Goal: Information Seeking & Learning: Learn about a topic

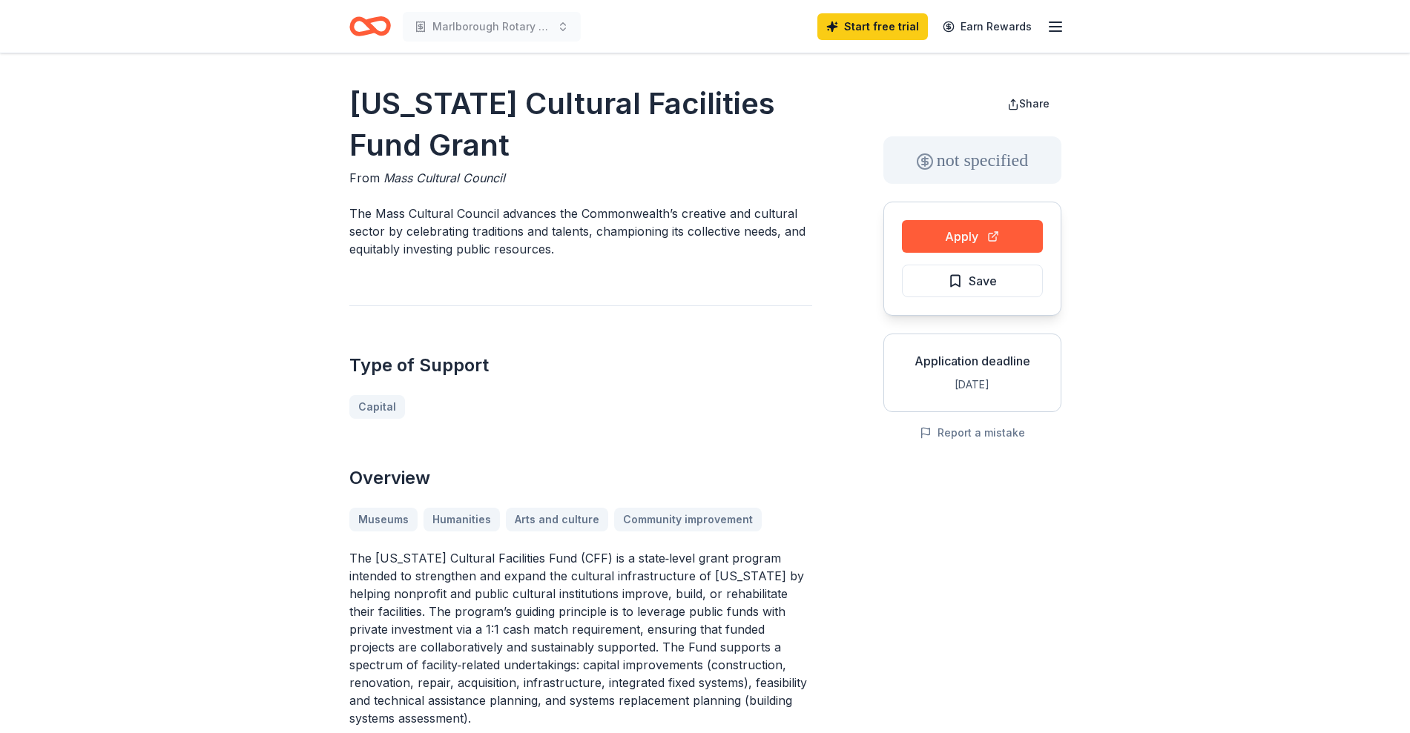
click at [370, 24] on icon "Home" at bounding box center [376, 26] width 23 height 15
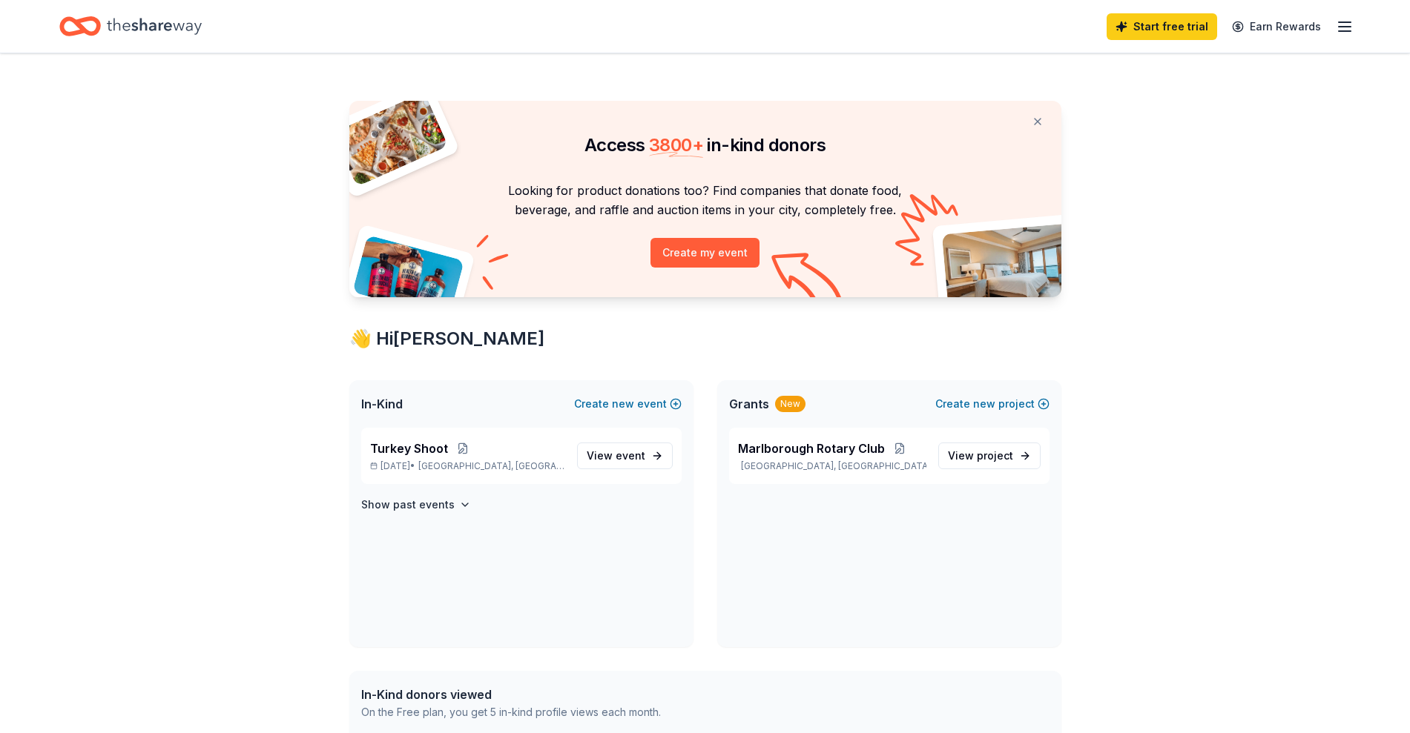
click at [1348, 27] on line "button" at bounding box center [1344, 27] width 12 height 0
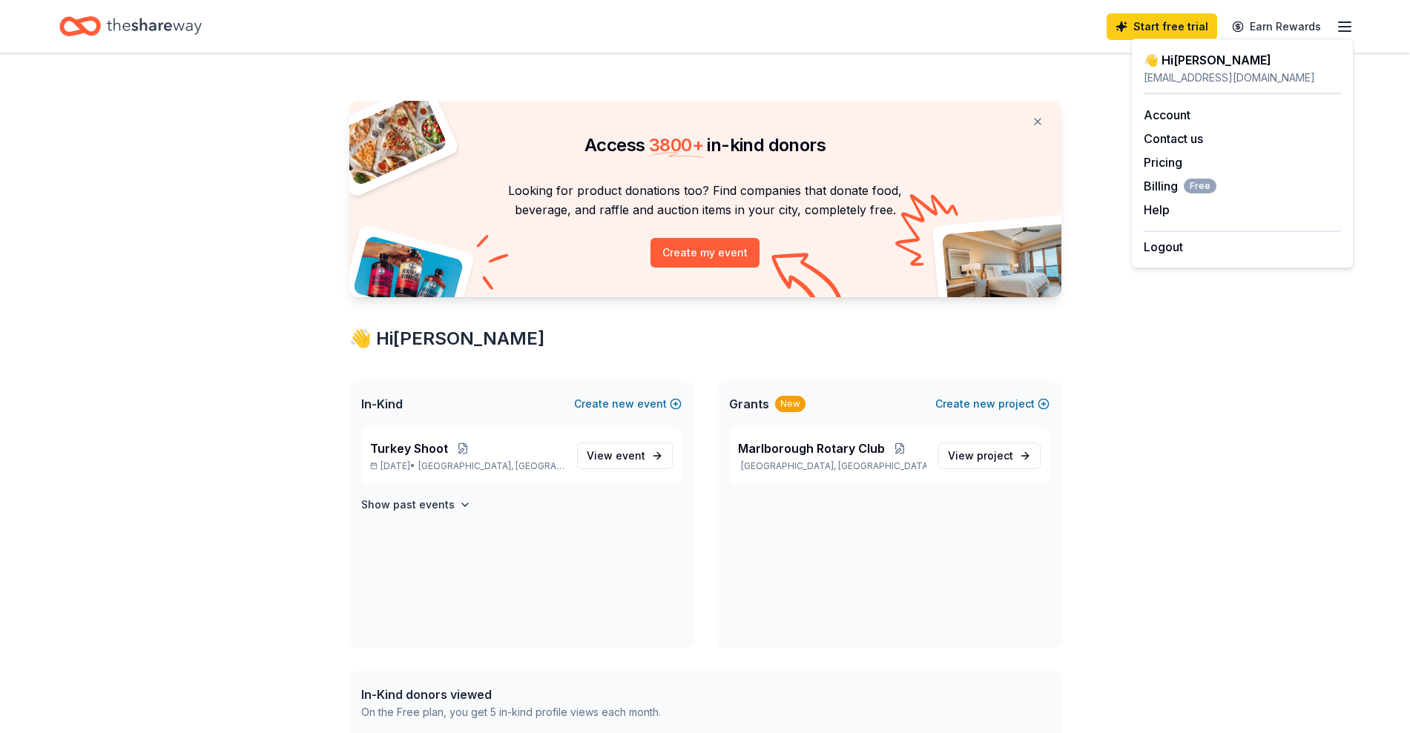
click at [277, 357] on div "Access 3800 + in-kind donors Looking for product donations too? Find companies …" at bounding box center [705, 669] width 1410 height 1232
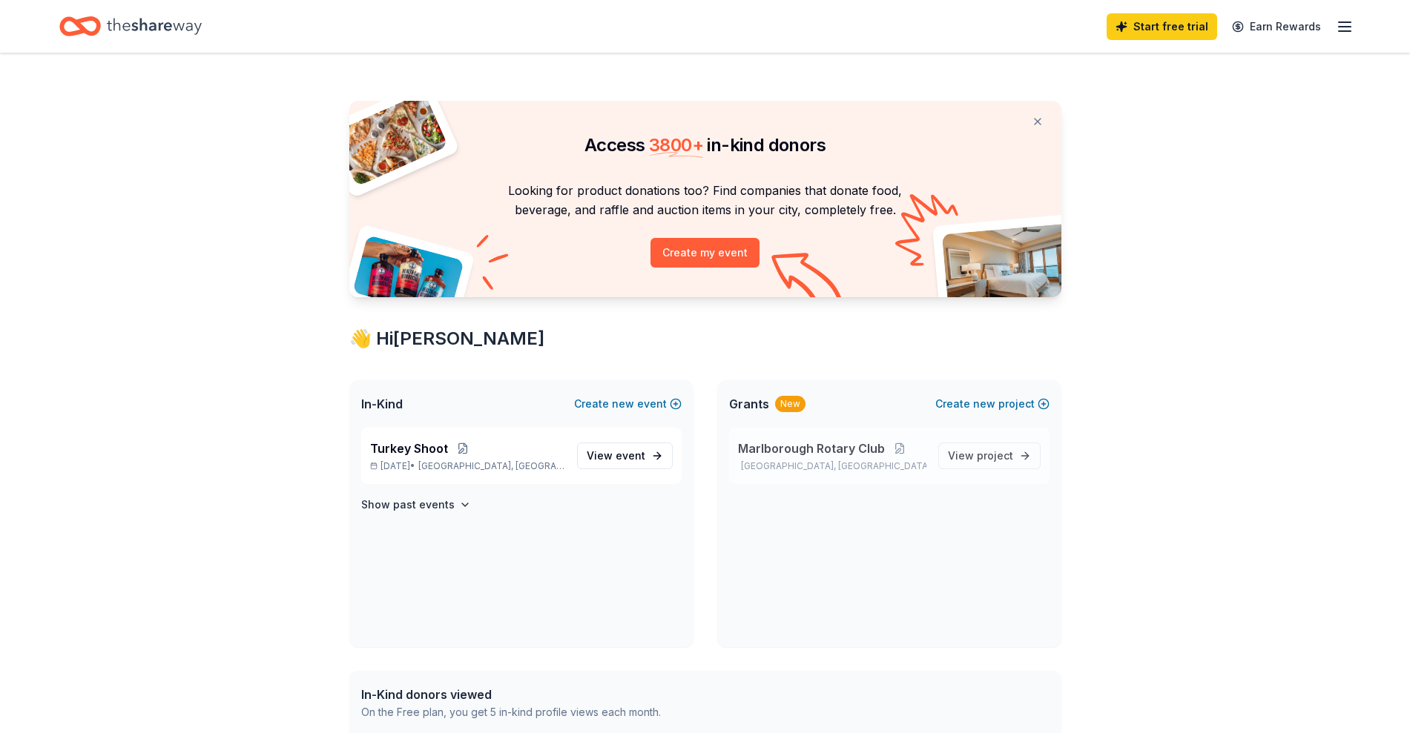
click at [762, 449] on span "Marlborough Rotary Club" at bounding box center [811, 449] width 147 height 18
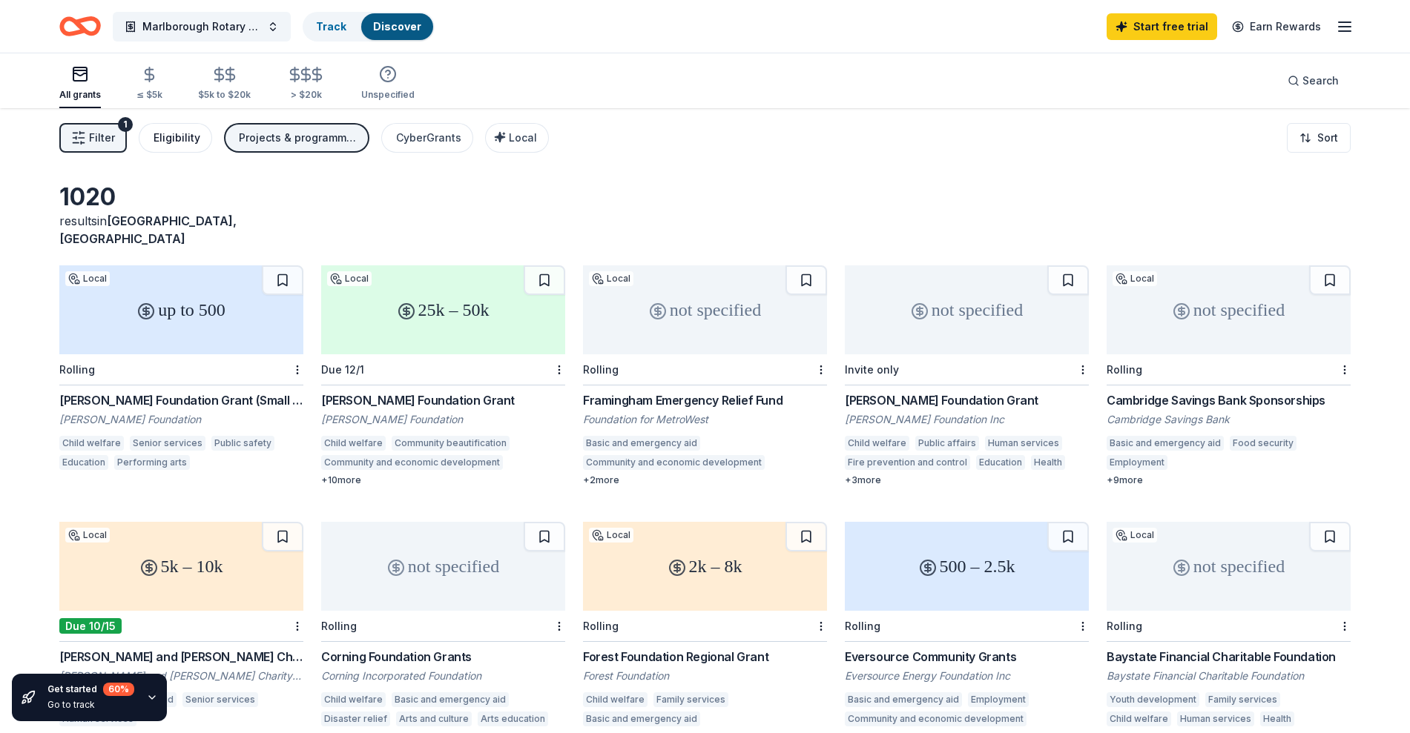
click at [175, 139] on div "Eligibility" at bounding box center [176, 138] width 47 height 18
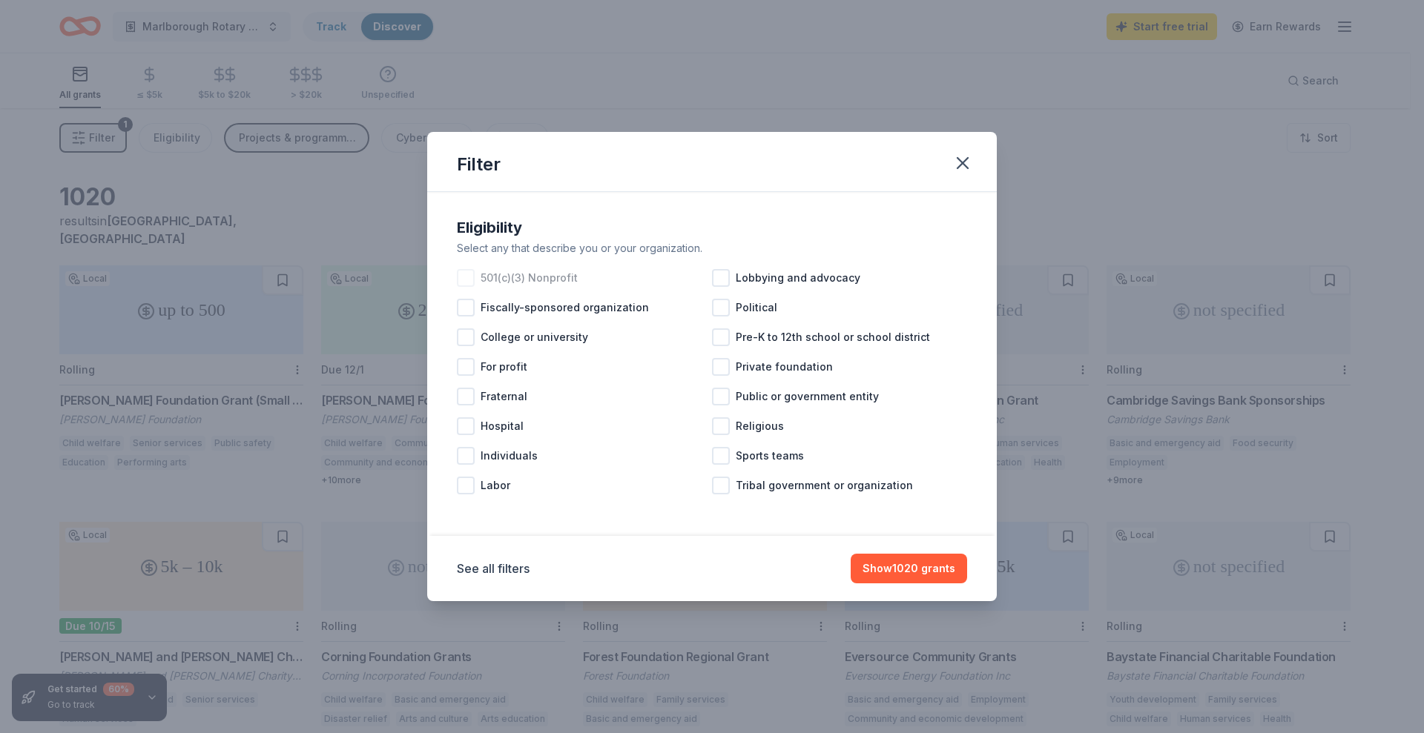
click at [467, 273] on div at bounding box center [466, 278] width 18 height 18
click at [940, 567] on button "Show 829 grants" at bounding box center [911, 569] width 112 height 30
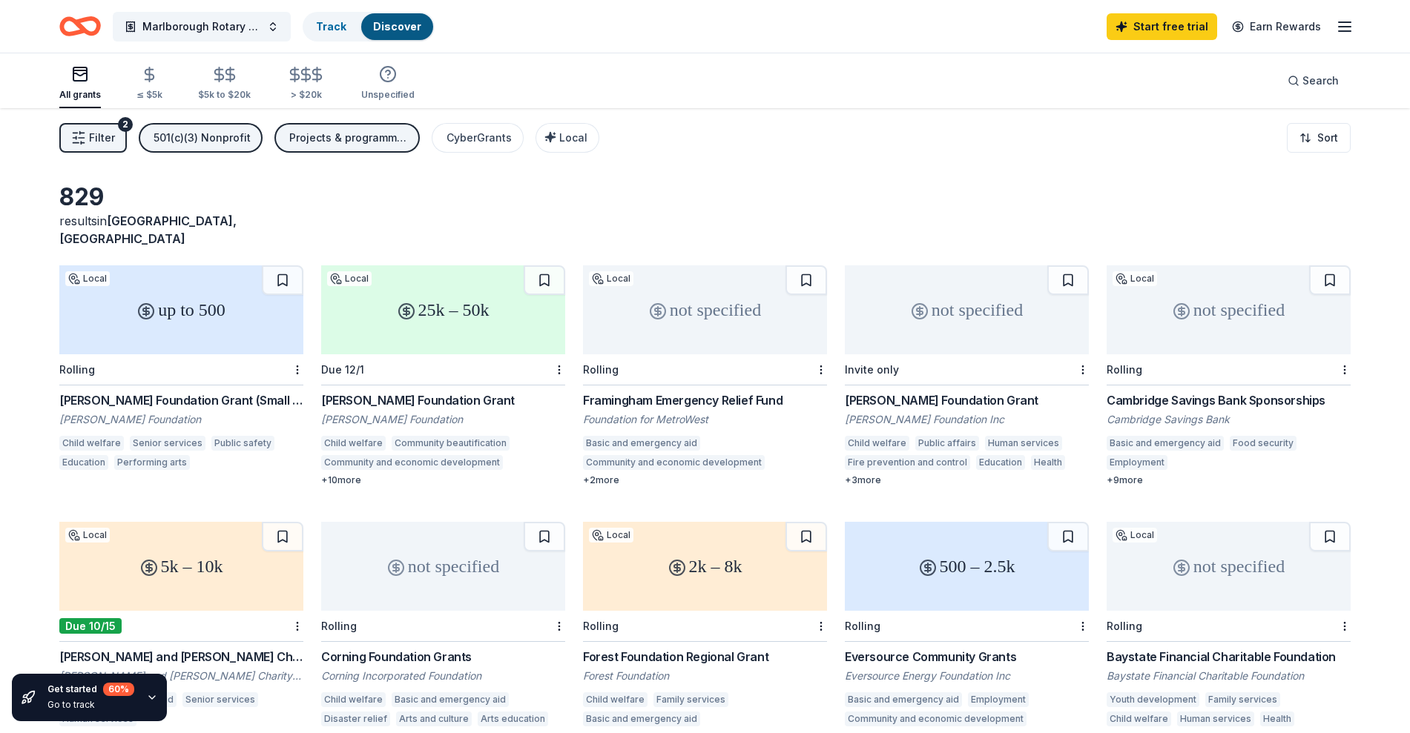
click at [110, 141] on span "Filter" at bounding box center [102, 138] width 26 height 18
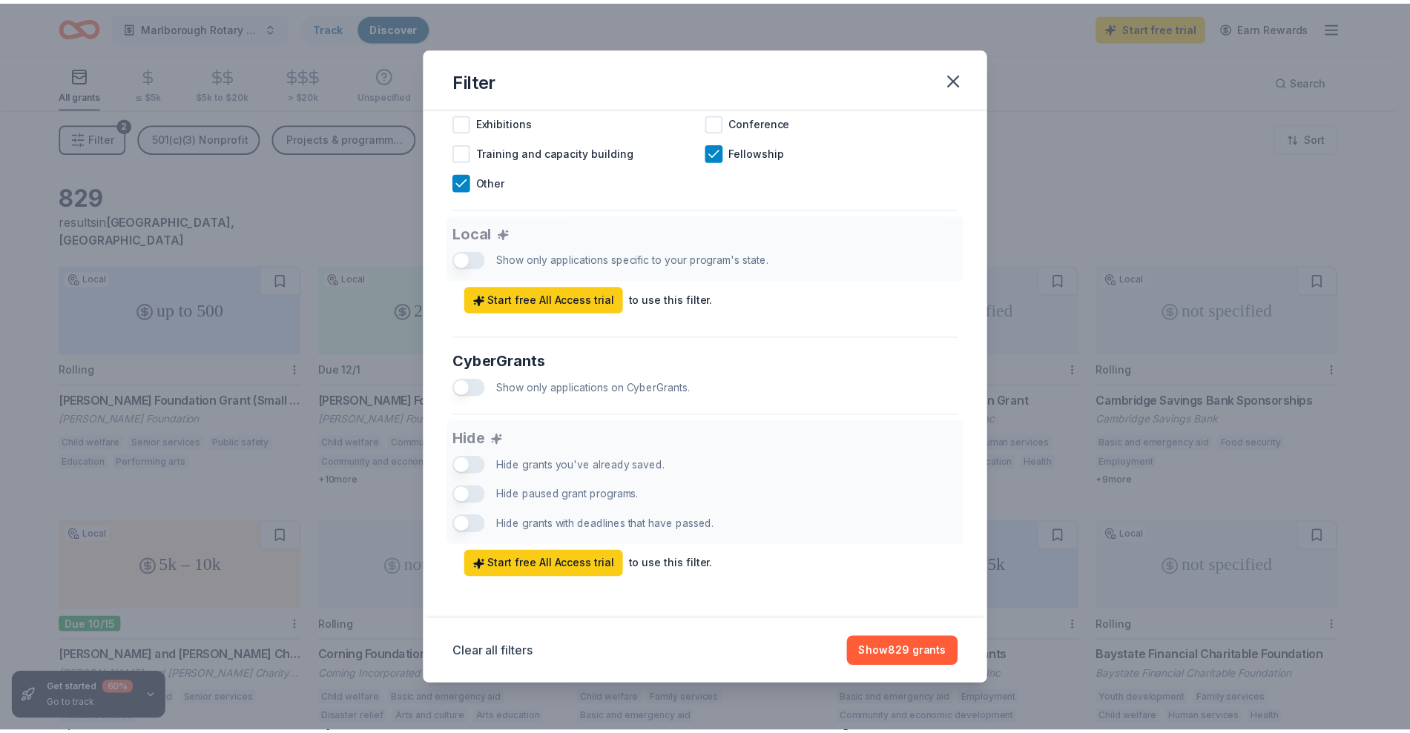
scroll to position [762, 0]
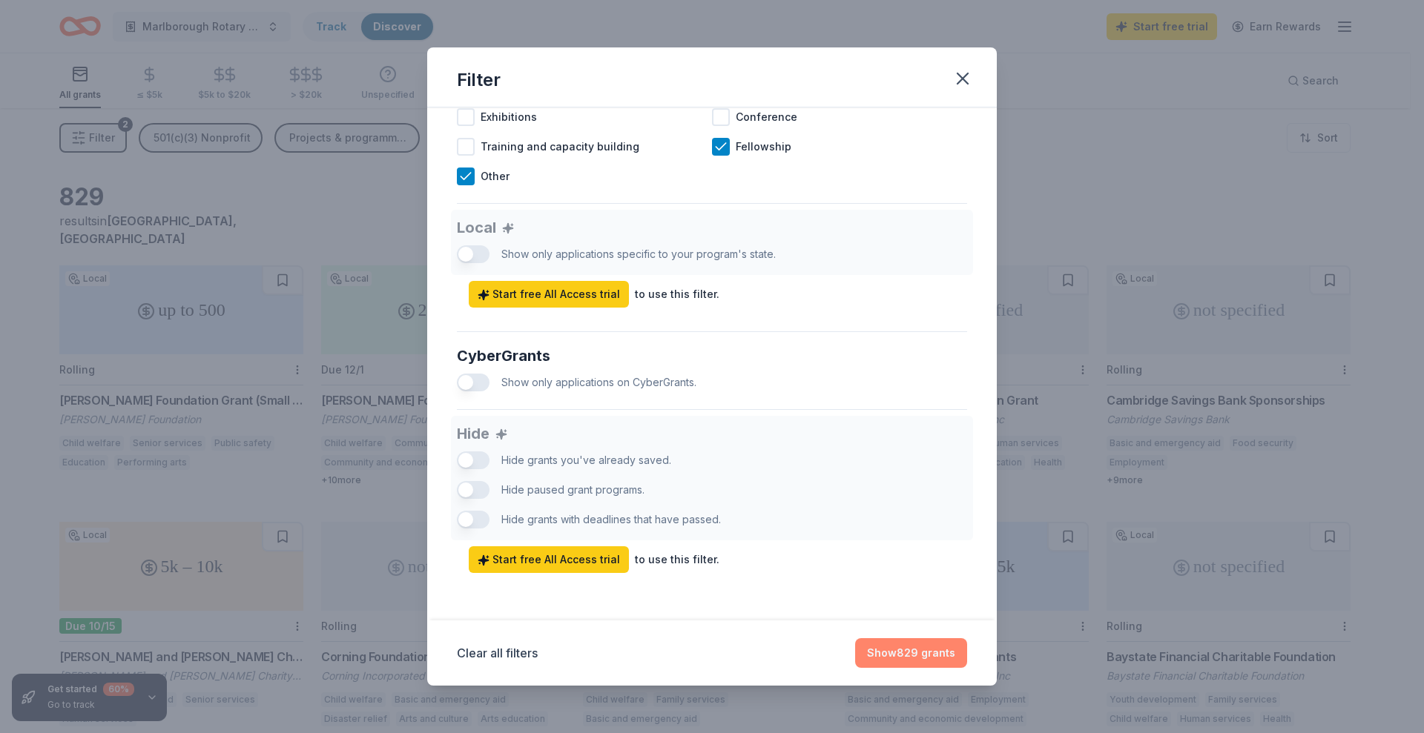
click at [928, 655] on button "Show 829 grants" at bounding box center [911, 653] width 112 height 30
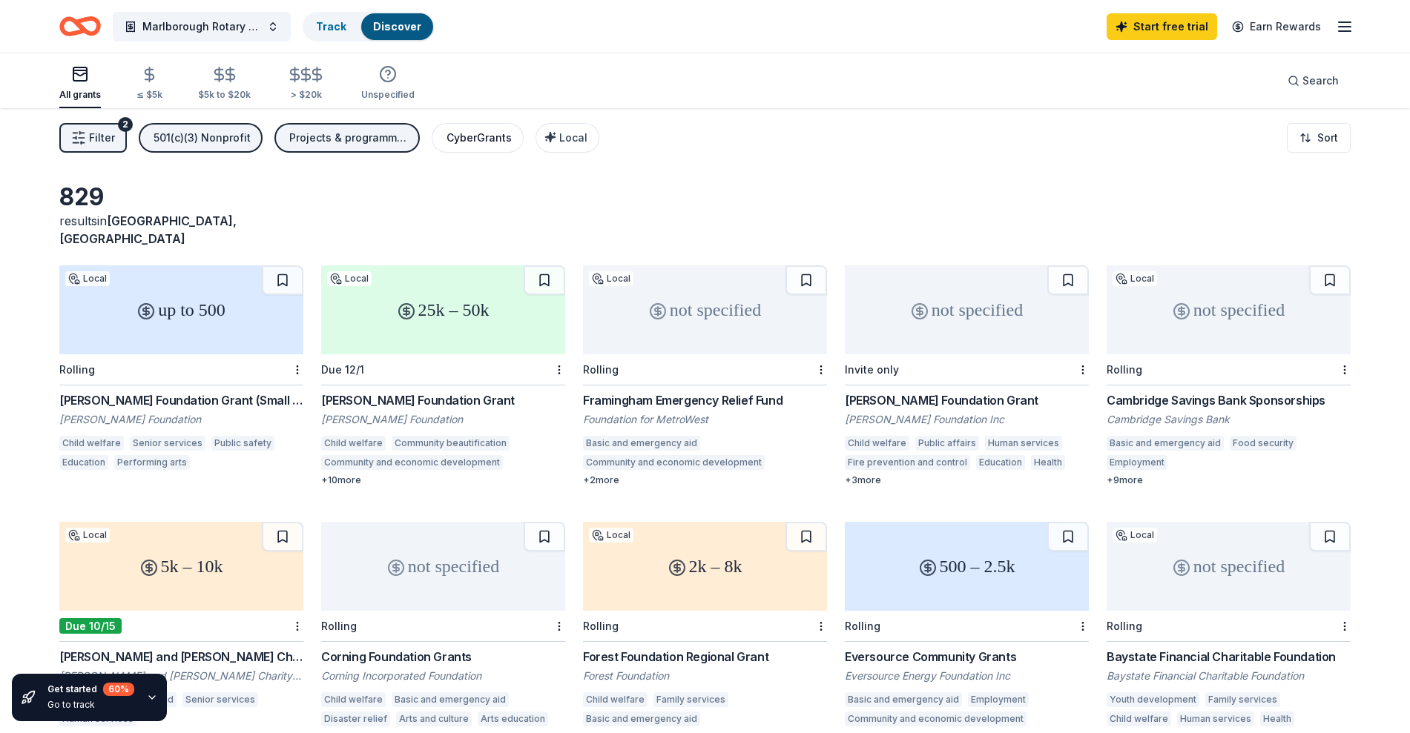
click at [464, 138] on div "CyberGrants" at bounding box center [478, 138] width 65 height 18
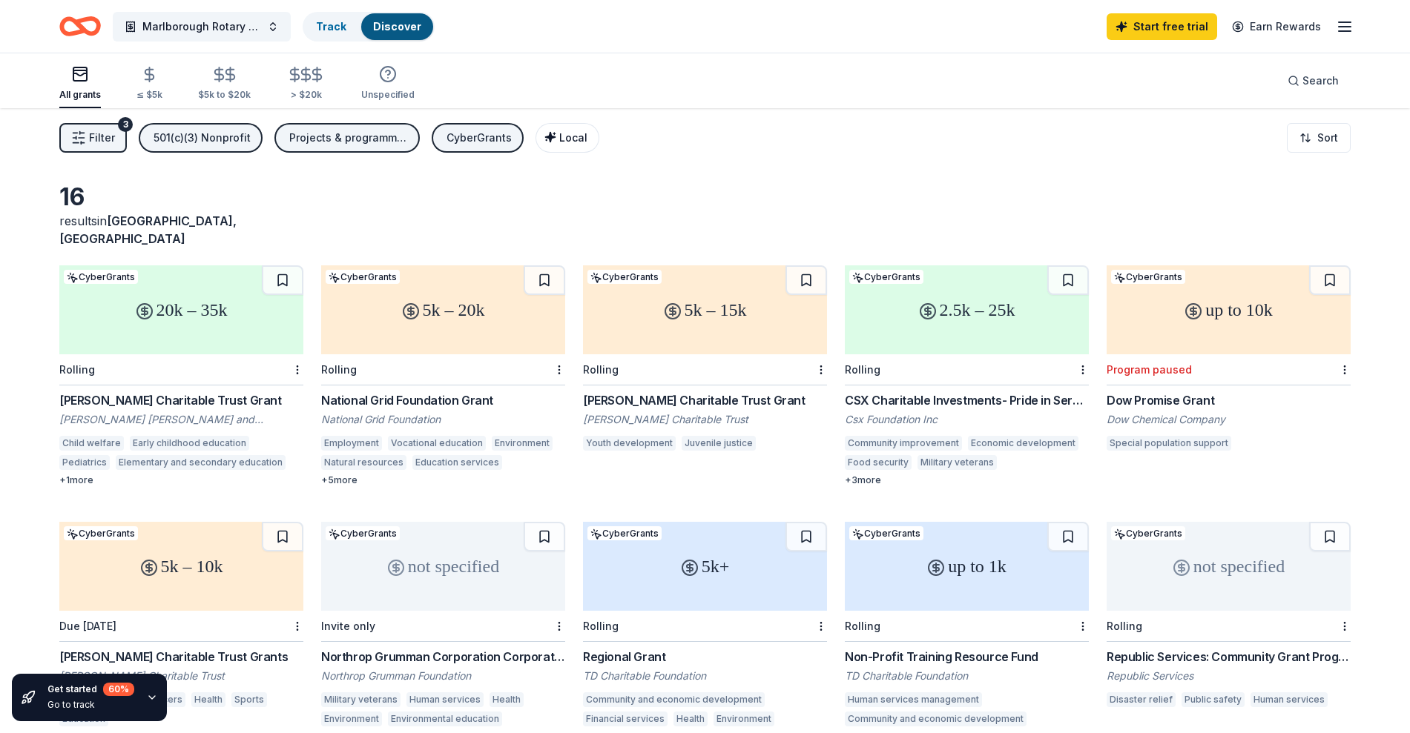
click at [565, 146] on div "Local" at bounding box center [568, 138] width 37 height 18
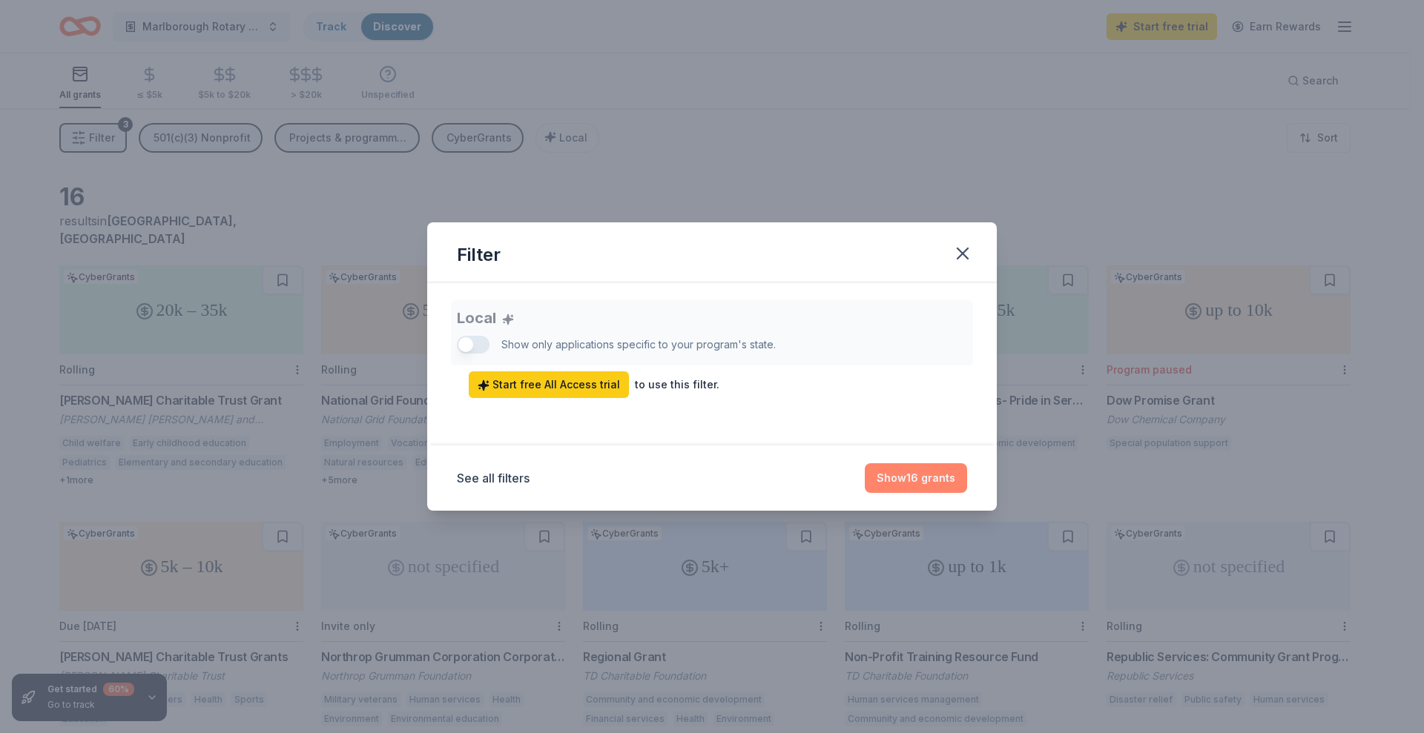
click at [883, 474] on button "Show 16 grants" at bounding box center [916, 478] width 102 height 30
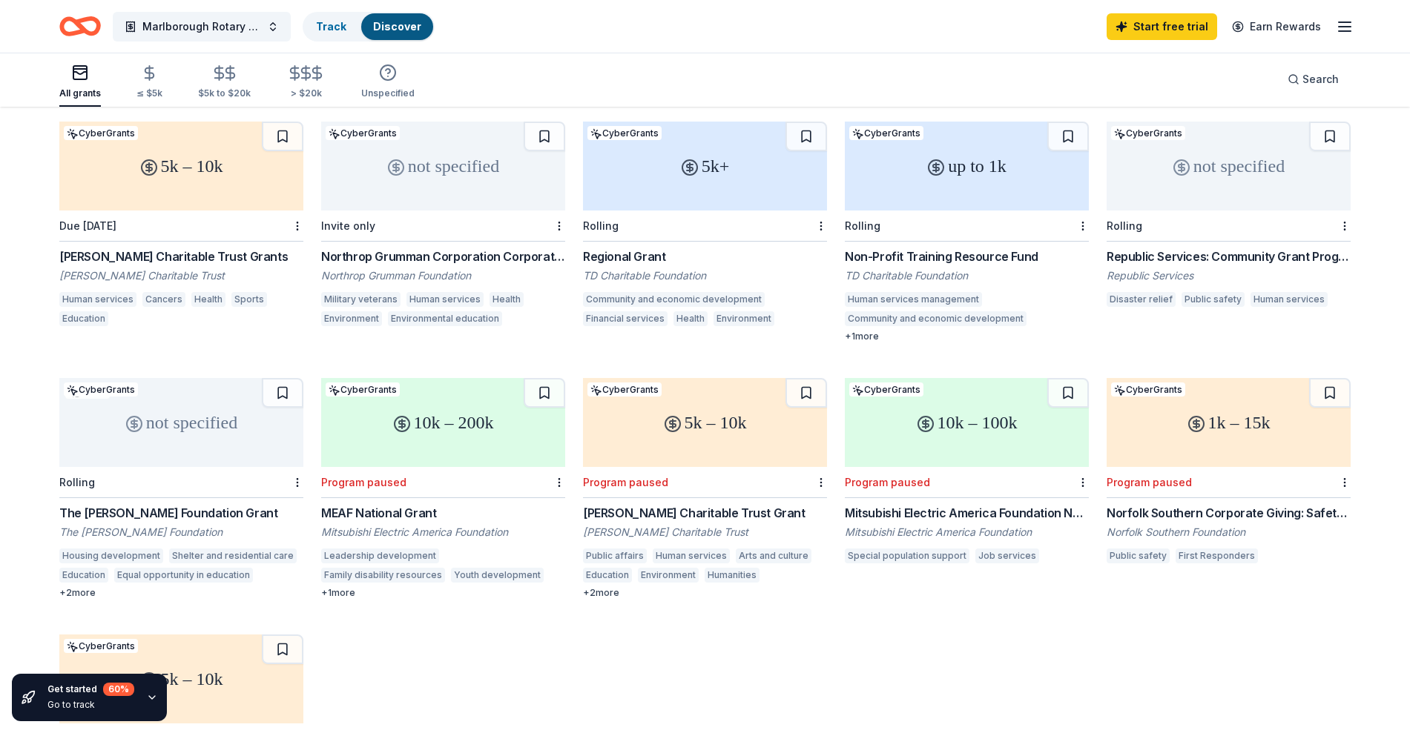
scroll to position [368, 0]
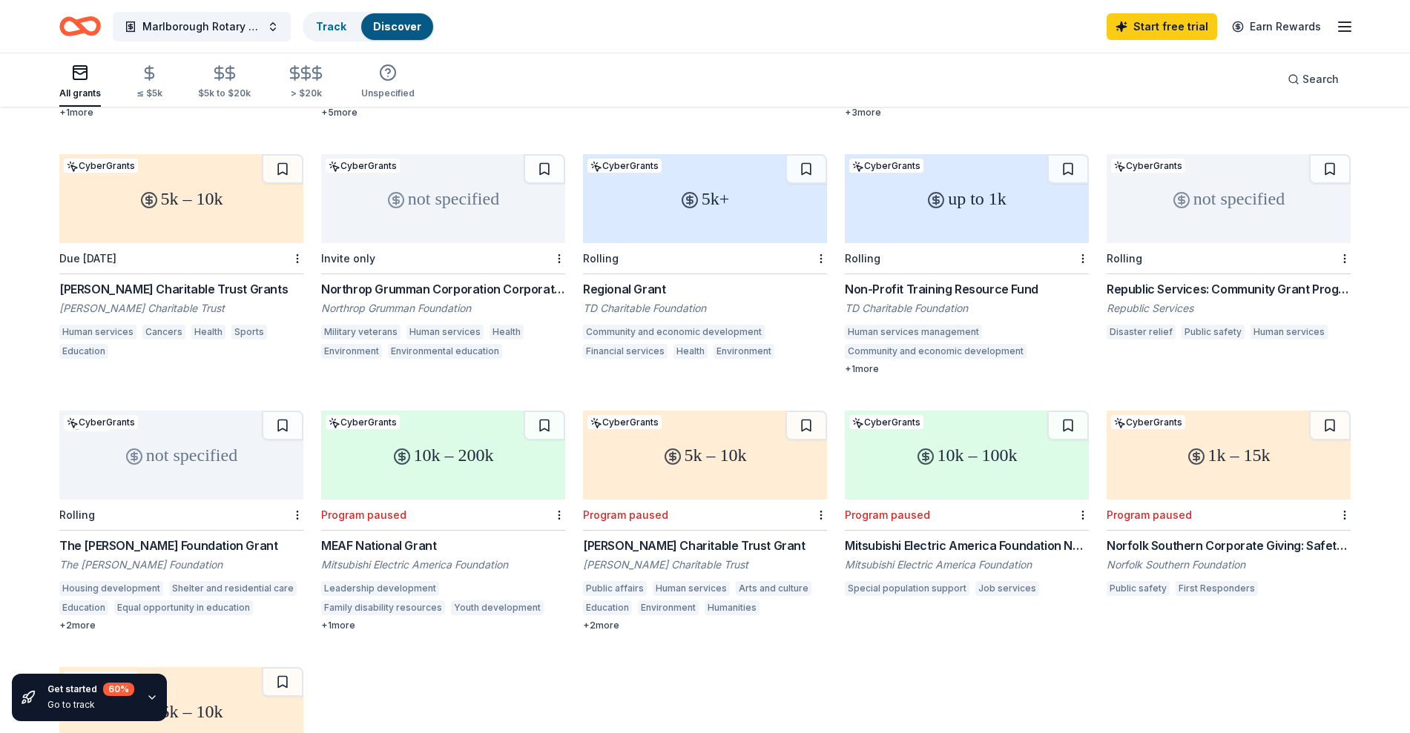
click at [624, 280] on div "Regional Grant" at bounding box center [705, 289] width 244 height 18
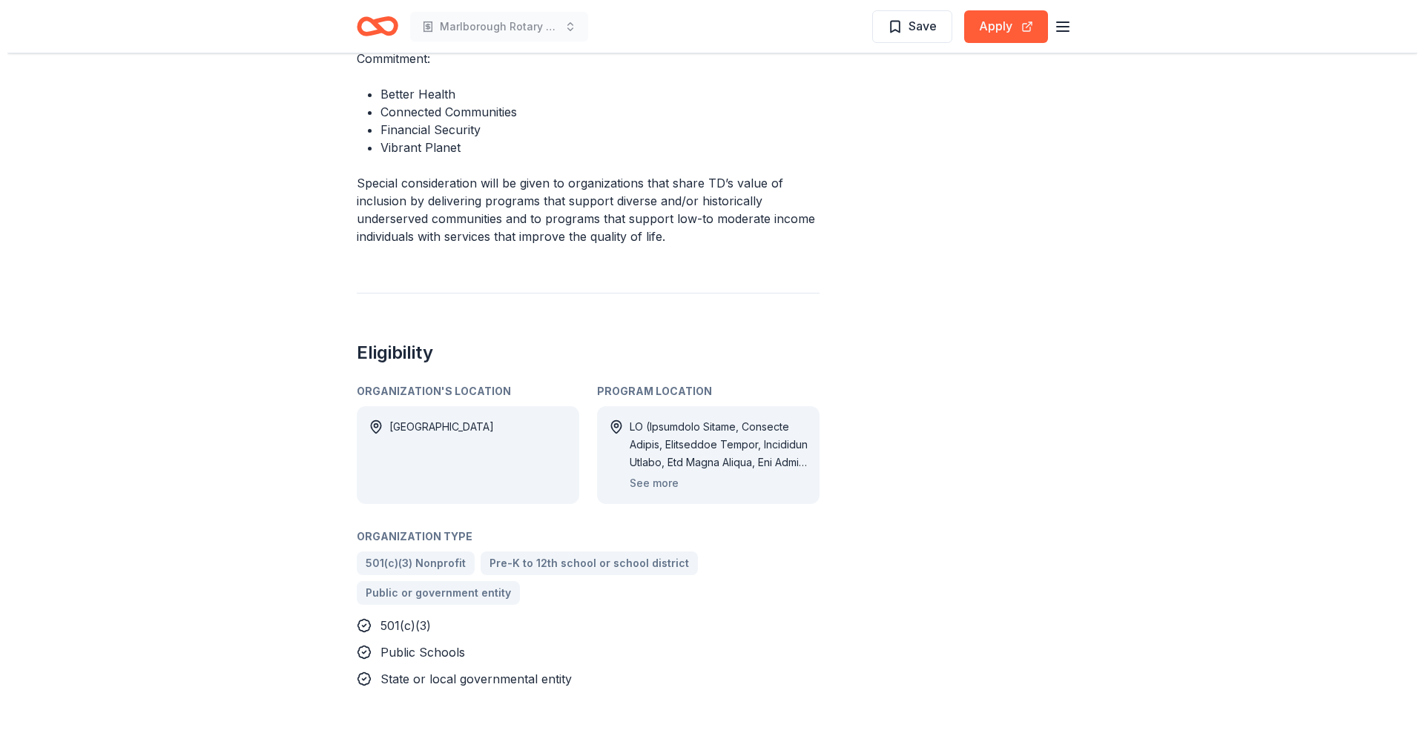
scroll to position [556, 0]
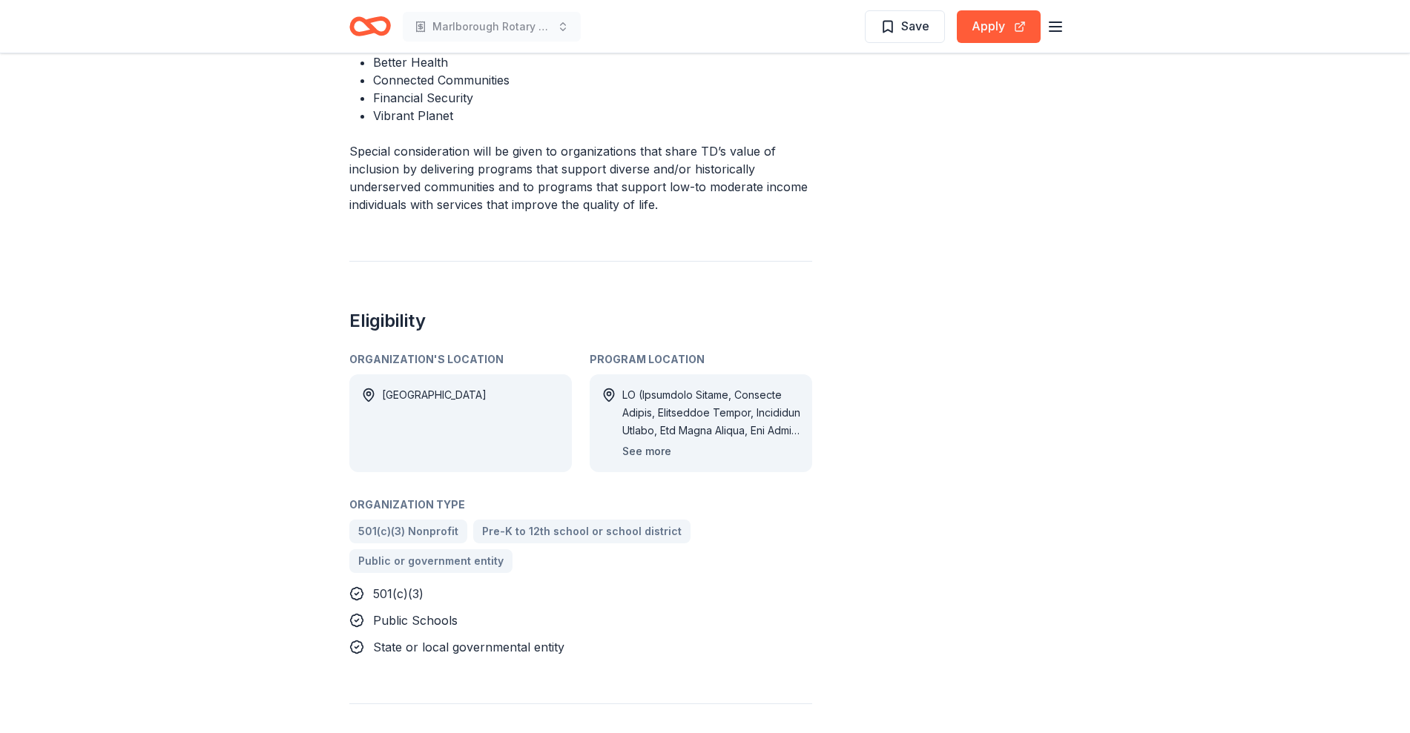
click at [638, 443] on button "See more" at bounding box center [646, 452] width 49 height 18
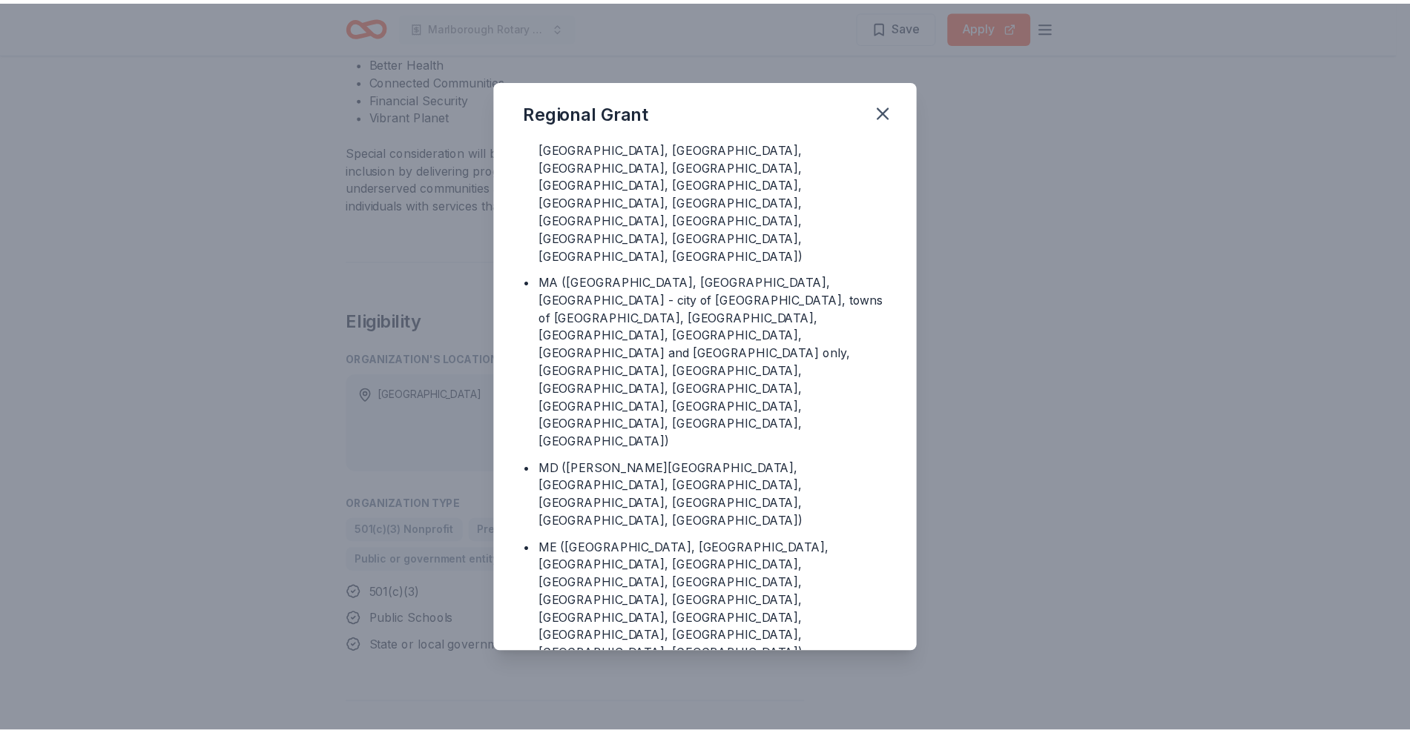
scroll to position [371, 0]
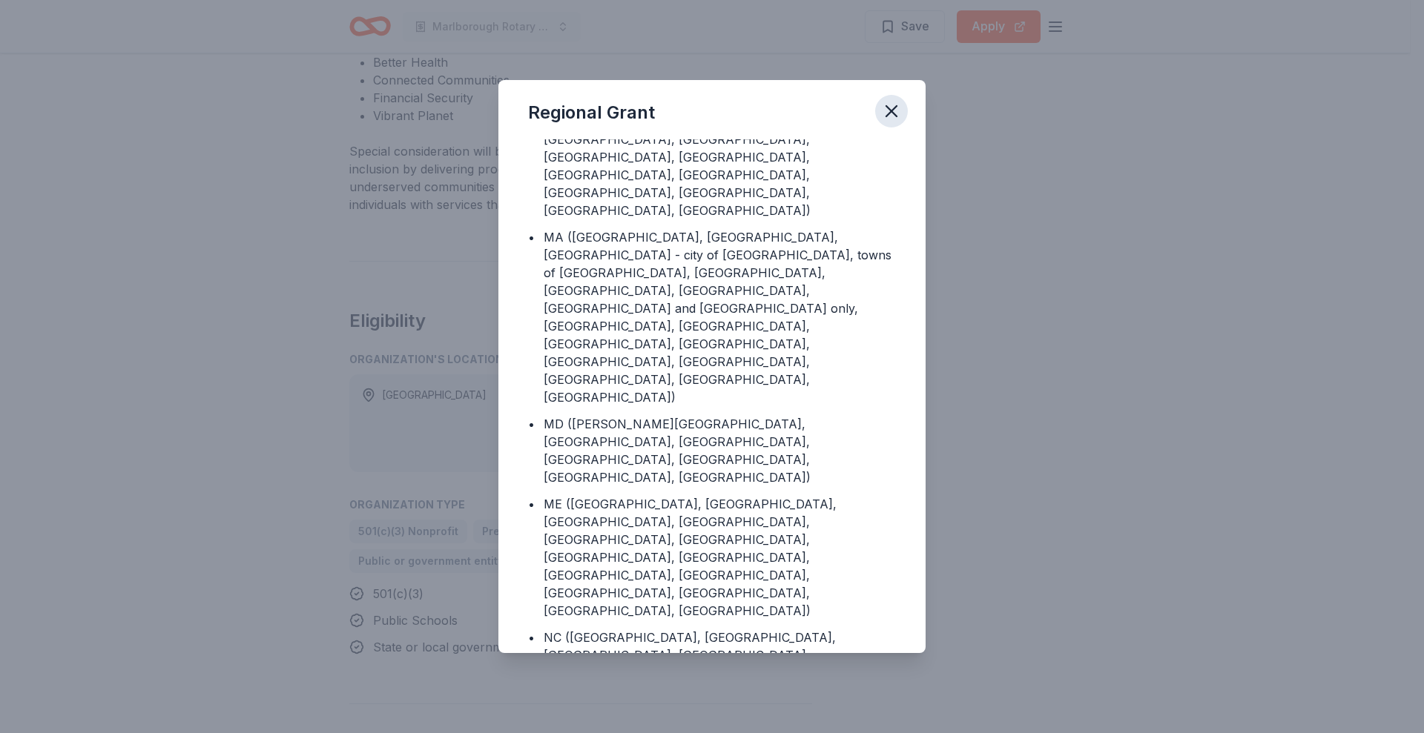
click at [893, 111] on icon "button" at bounding box center [891, 111] width 21 height 21
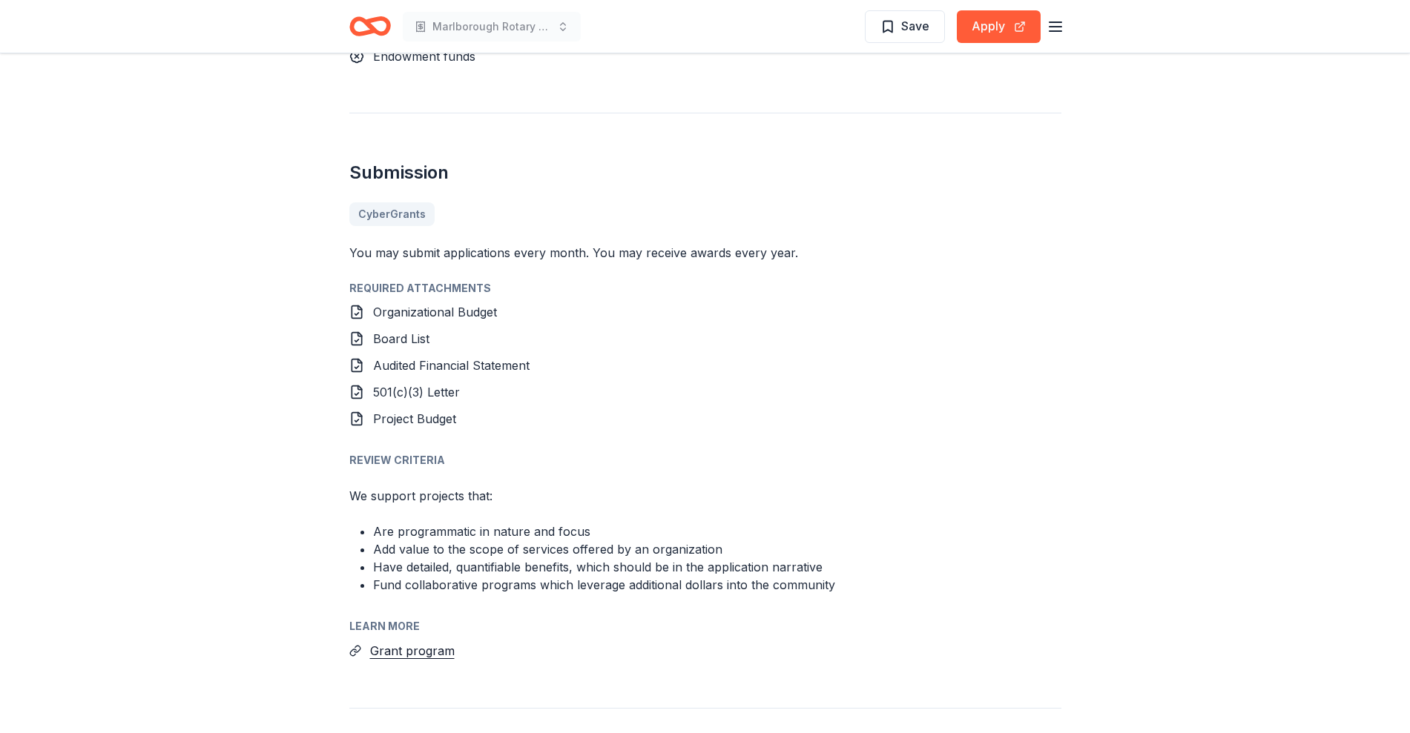
scroll to position [1377, 0]
